Goal: Information Seeking & Learning: Find specific fact

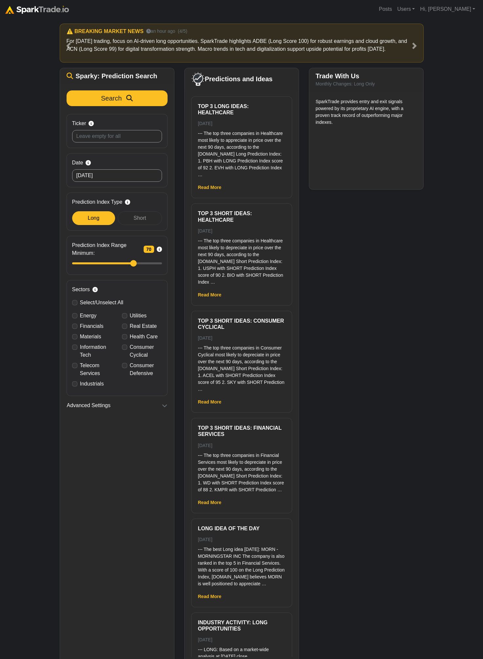
drag, startPoint x: 24, startPoint y: 118, endPoint x: 26, endPoint y: 113, distance: 5.0
click at [25, 118] on div "How to Use SparkTrade.io × ⚠️ BREAKING MARKET NEWS 10 minutes ago (1/5) Trader,…" at bounding box center [241, 341] width 483 height 646
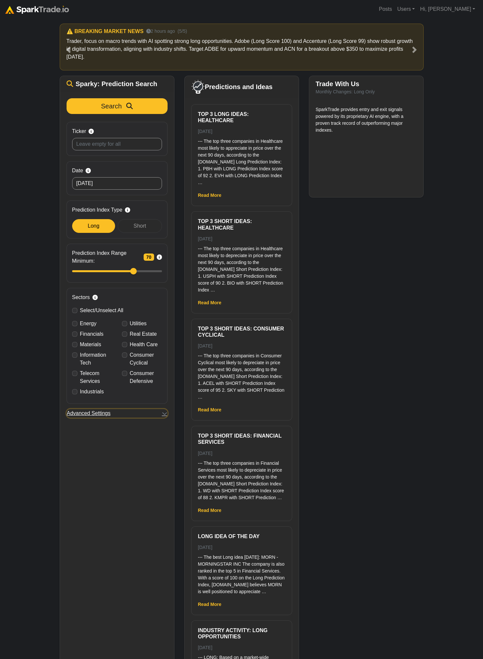
click at [128, 413] on button "Advanced Settings" at bounding box center [117, 413] width 101 height 9
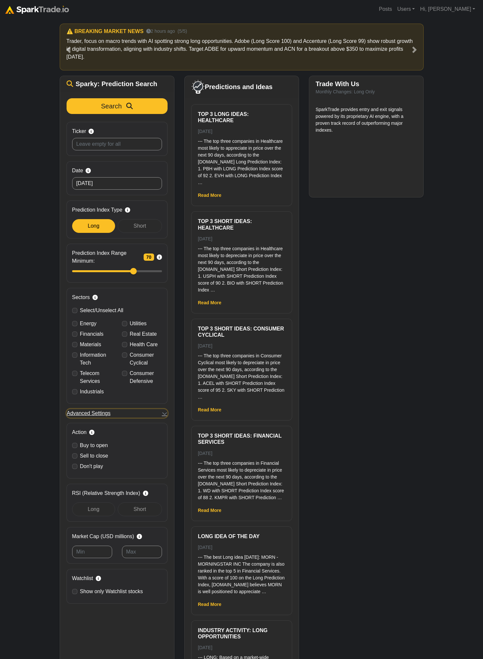
click at [125, 415] on button "Advanced Settings" at bounding box center [117, 413] width 101 height 9
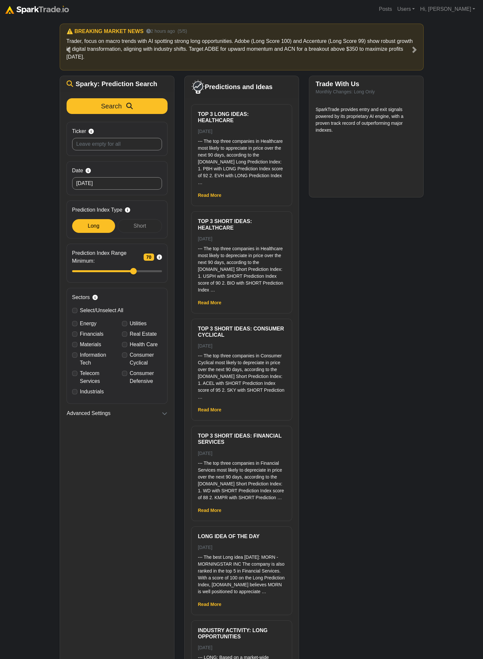
click at [48, 108] on div "How to Use SparkTrade.io × ⚠️ BREAKING MARKET NEWS 10 minutes ago (1/5) Trader,…" at bounding box center [241, 345] width 483 height 654
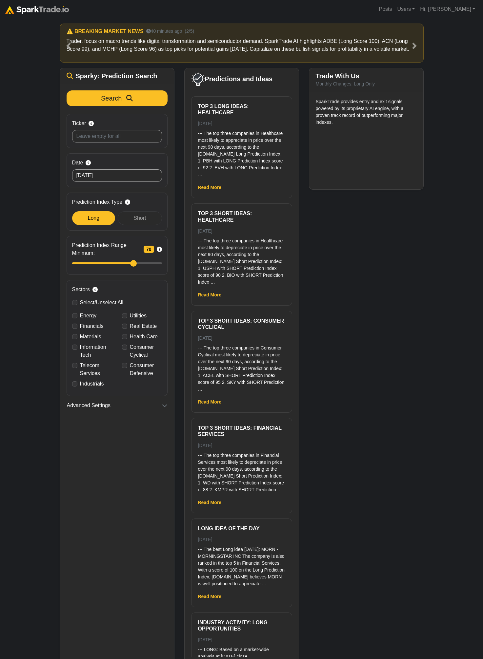
click at [32, 245] on div "How to Use SparkTrade.io × ⚠️ BREAKING MARKET NEWS 10 minutes ago (1/5) Trader,…" at bounding box center [241, 341] width 483 height 646
click at [12, 341] on div "How to Use SparkTrade.io × ⚠️ BREAKING MARKET NEWS 10 minutes ago (1/5) Trader,…" at bounding box center [241, 341] width 483 height 646
click at [96, 136] on input "Ticker Search by stock symbol. Leave blank to view all predicitons." at bounding box center [117, 136] width 90 height 12
type input "tsla"
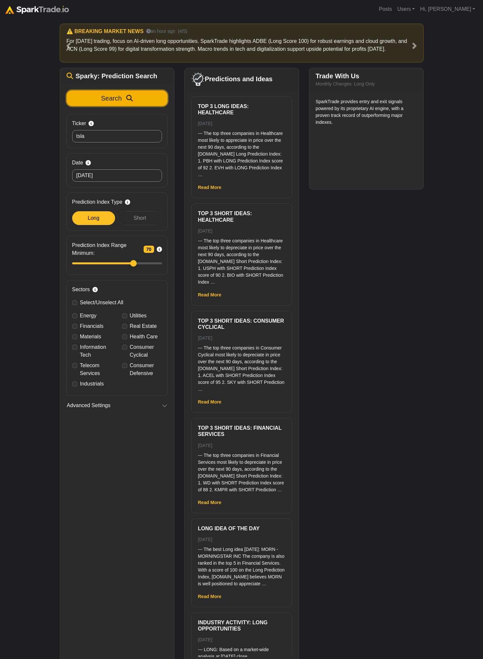
click at [127, 97] on icon "submit" at bounding box center [129, 98] width 7 height 7
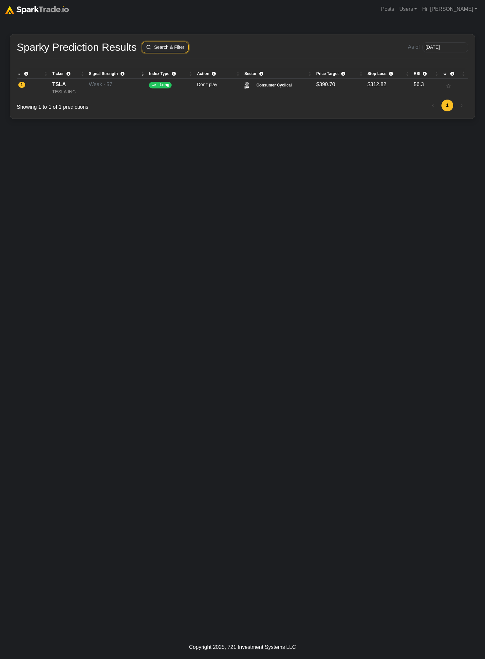
click at [167, 45] on button "Search & Filter" at bounding box center [165, 47] width 47 height 11
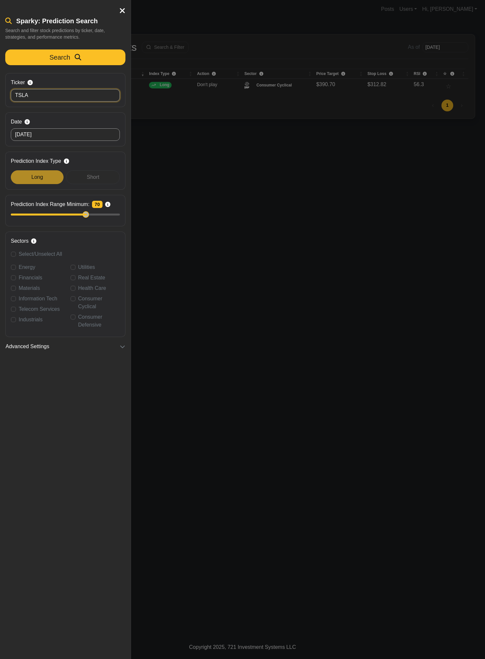
click at [56, 98] on input "TSLA" at bounding box center [65, 95] width 109 height 12
type input "F"
click at [68, 57] on span "Search" at bounding box center [59, 57] width 21 height 7
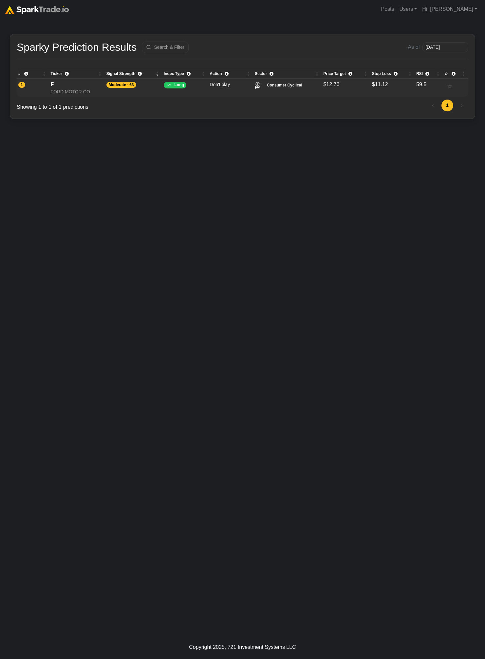
click at [90, 86] on div "F" at bounding box center [77, 85] width 53 height 8
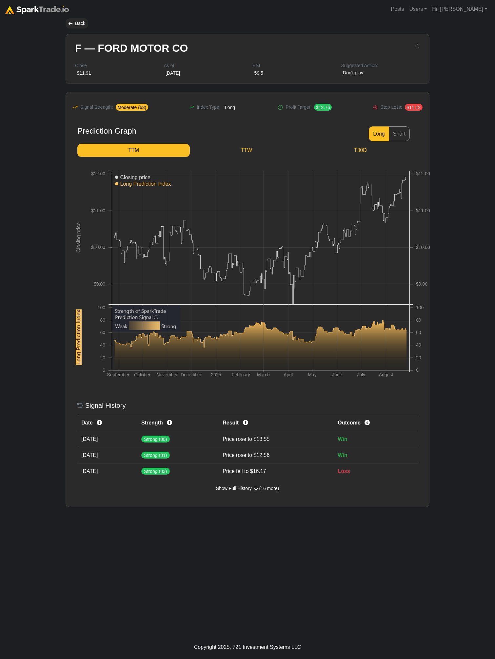
click at [36, 132] on body "Posts Users Staff users Client users Add new client user Sessions Hi, Eric Sign…" at bounding box center [247, 329] width 495 height 659
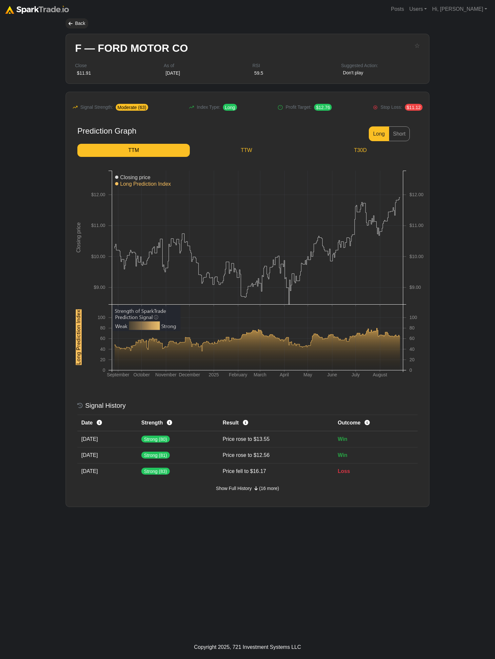
drag, startPoint x: 23, startPoint y: 211, endPoint x: 19, endPoint y: 203, distance: 9.1
click at [21, 206] on body "Posts Users Staff users Client users Add new client user Sessions Hi, [PERSON_N…" at bounding box center [247, 329] width 495 height 659
